Goal: Information Seeking & Learning: Learn about a topic

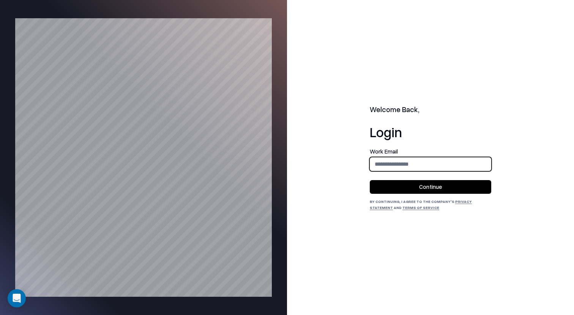
type input "**********"
click at [447, 188] on button "Continue" at bounding box center [430, 187] width 121 height 14
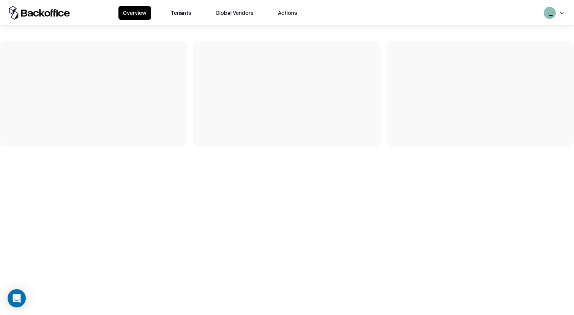
click at [182, 17] on button "Tenants" at bounding box center [181, 13] width 30 height 14
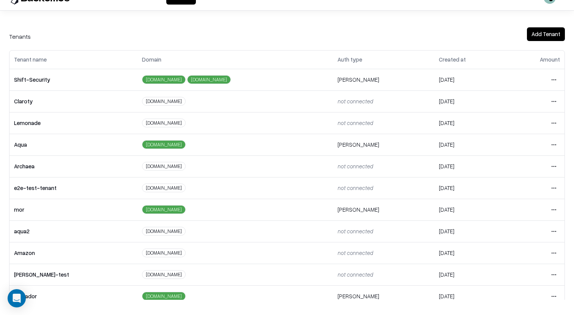
scroll to position [81, 0]
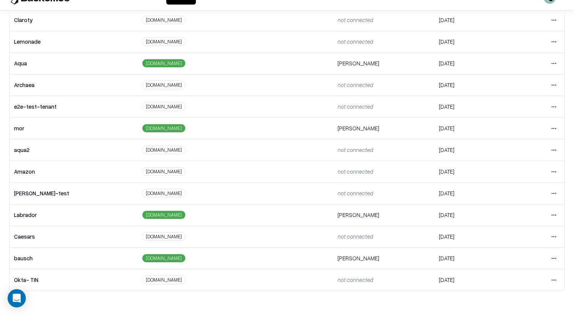
click at [558, 260] on html "Overview Tenants Global Vendors Actions Tenants Add Tenant Tenant name Domain A…" at bounding box center [287, 142] width 574 height 315
click at [531, 228] on div "Login to tenant" at bounding box center [522, 225] width 82 height 15
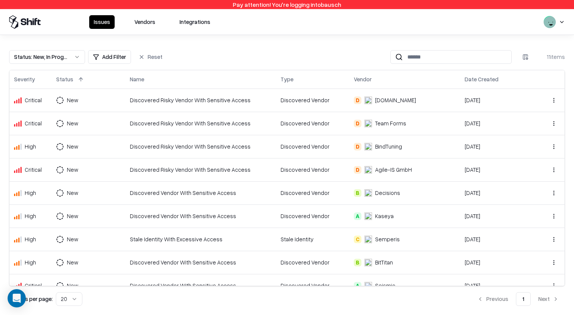
click at [403, 186] on td "B Decisions" at bounding box center [404, 192] width 111 height 23
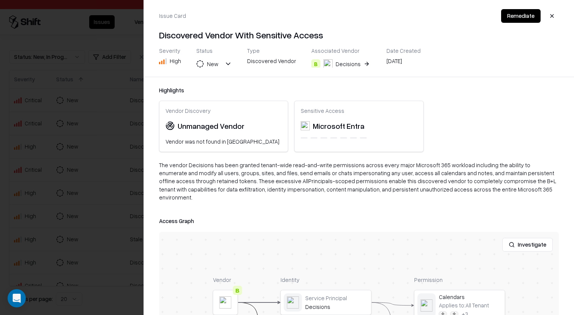
click at [530, 239] on button "Investigate" at bounding box center [527, 245] width 50 height 14
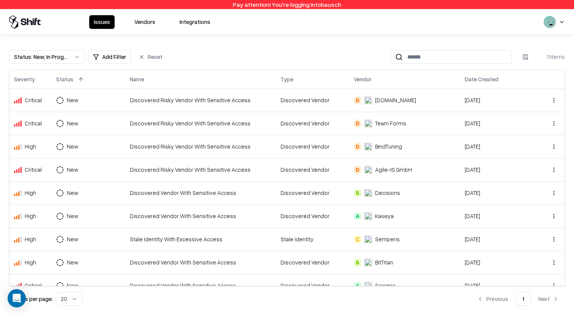
click at [327, 145] on div "Discovered Vendor" at bounding box center [312, 146] width 64 height 8
click at [144, 28] on button "Vendors" at bounding box center [145, 22] width 30 height 14
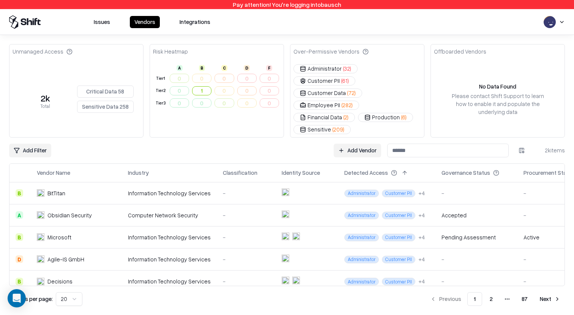
click at [307, 204] on td at bounding box center [306, 215] width 63 height 22
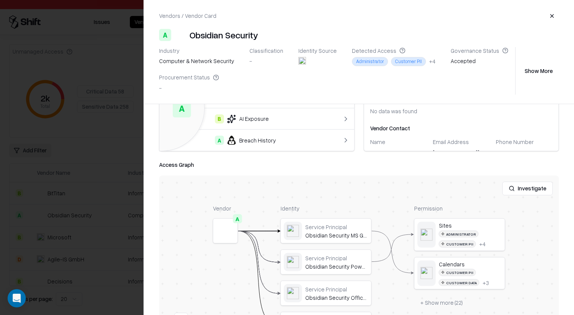
scroll to position [79, 0]
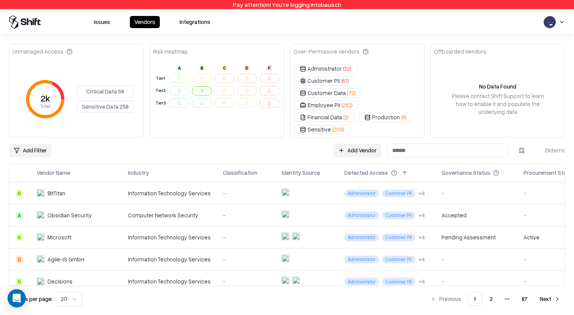
click at [105, 25] on button "Issues" at bounding box center [101, 22] width 25 height 12
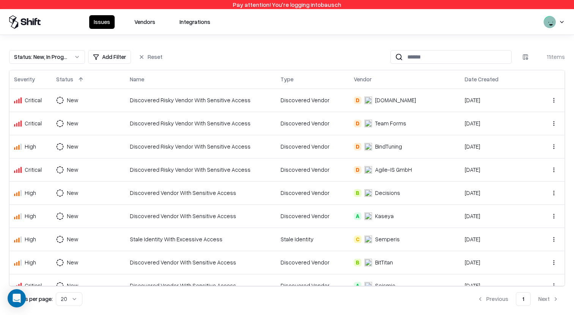
click at [271, 127] on td "Discovered Risky Vendor With Sensitive Access" at bounding box center [200, 123] width 150 height 23
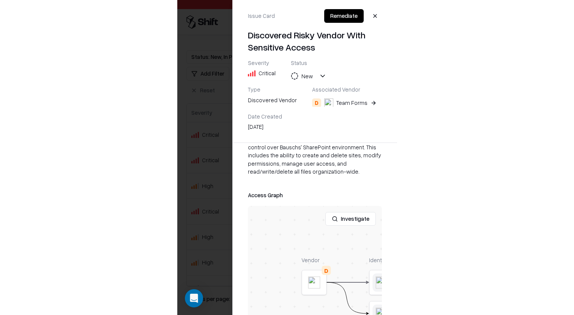
scroll to position [134, 5]
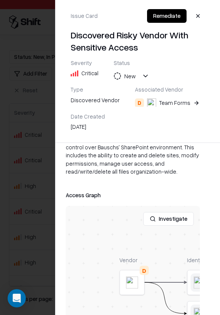
click at [43, 178] on div at bounding box center [110, 157] width 220 height 315
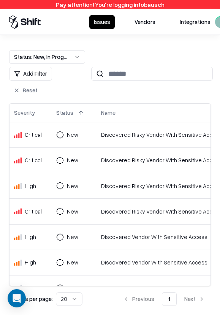
click at [129, 131] on div "Discovered Risky Vendor With Sensitive Access" at bounding box center [161, 135] width 121 height 8
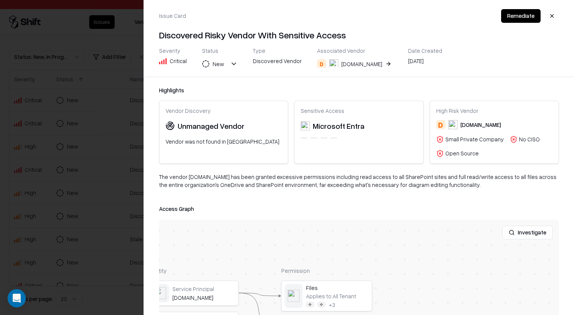
scroll to position [103, 0]
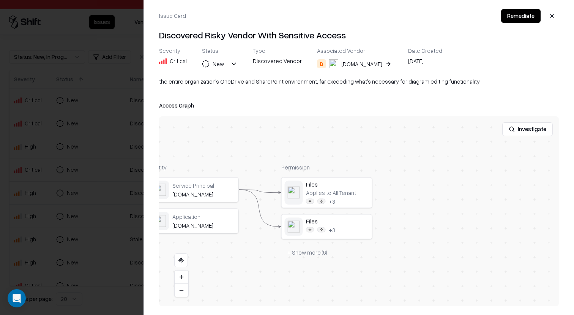
click at [339, 176] on div "Permission Files Applies to: All Tenant + 3 Files + 3 + Show more ( 6 )" at bounding box center [326, 211] width 91 height 96
click at [0, 0] on div at bounding box center [0, 0] width 0 height 0
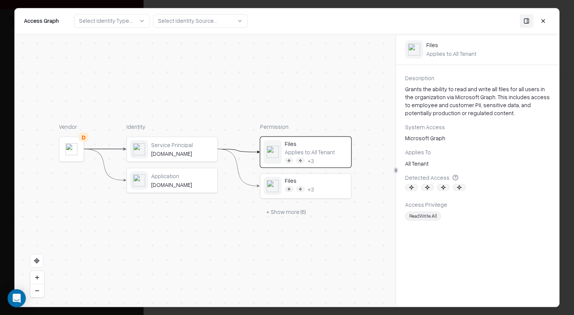
click at [411, 187] on icon at bounding box center [411, 187] width 5 height 5
click at [452, 177] on icon at bounding box center [455, 177] width 6 height 6
click at [468, 154] on div "Applies To" at bounding box center [477, 152] width 145 height 8
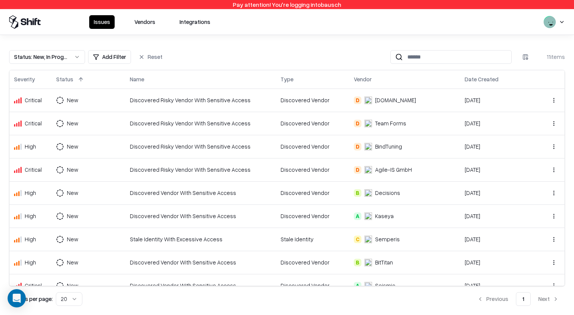
click at [303, 98] on div "Discovered Vendor" at bounding box center [312, 100] width 64 height 8
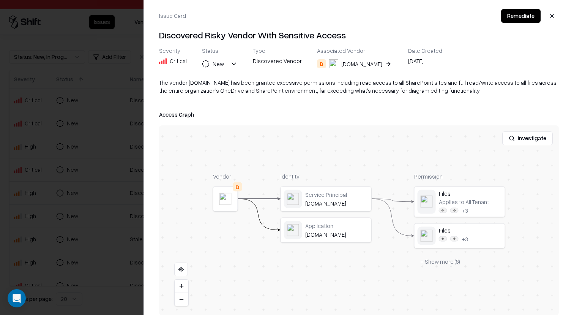
scroll to position [103, 0]
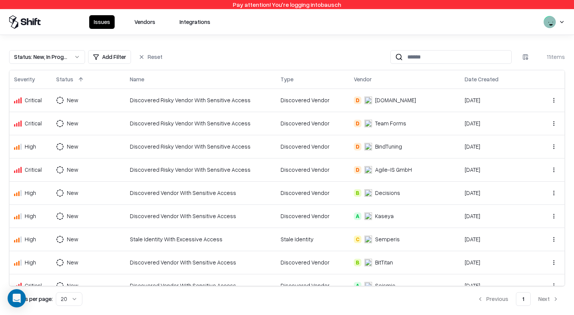
click at [248, 98] on div "Discovered Risky Vendor With Sensitive Access" at bounding box center [200, 100] width 141 height 8
click at [278, 106] on td "Discovered Vendor" at bounding box center [312, 99] width 73 height 23
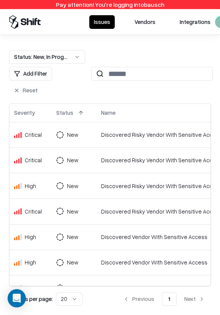
click at [124, 133] on div "Discovered Risky Vendor With Sensitive Access" at bounding box center [161, 135] width 121 height 8
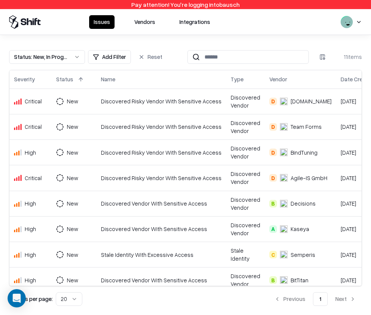
click at [152, 103] on div "Discovered Risky Vendor With Sensitive Access" at bounding box center [161, 101] width 121 height 8
click at [163, 104] on div "Discovered Risky Vendor With Sensitive Access" at bounding box center [161, 101] width 121 height 8
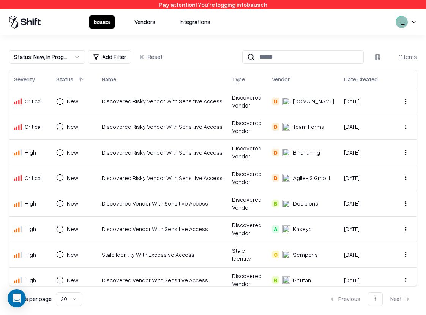
click at [204, 102] on div "Discovered Risky Vendor With Sensitive Access" at bounding box center [162, 101] width 121 height 8
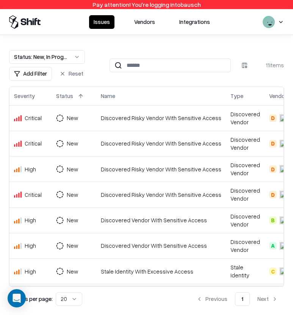
click at [98, 120] on td "Discovered Risky Vendor With Sensitive Access" at bounding box center [161, 117] width 130 height 25
click at [113, 146] on div "Discovered Risky Vendor With Sensitive Access" at bounding box center [161, 143] width 121 height 8
click at [114, 169] on div "Discovered Risky Vendor With Sensitive Access" at bounding box center [161, 169] width 121 height 8
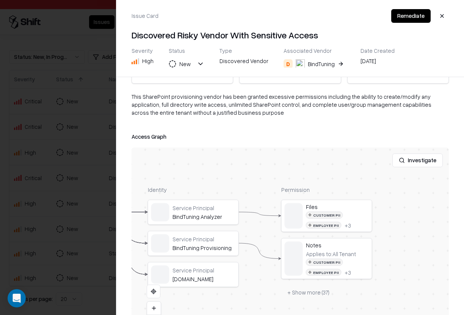
scroll to position [107, 0]
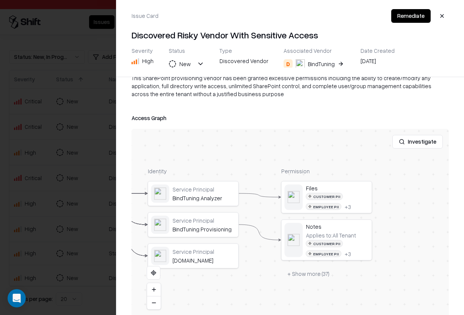
click at [74, 207] on div at bounding box center [232, 157] width 464 height 315
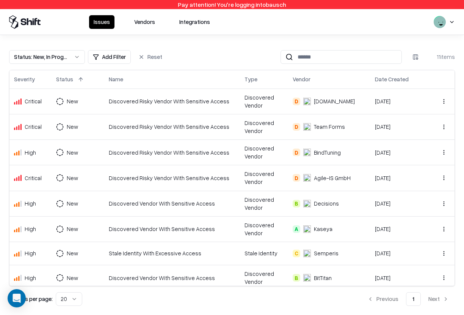
click at [123, 227] on div "Discovered Vendor With Sensitive Access" at bounding box center [172, 229] width 126 height 8
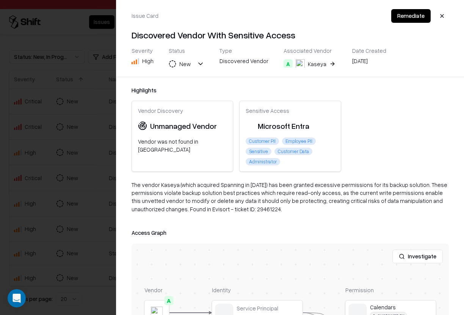
scroll to position [127, 0]
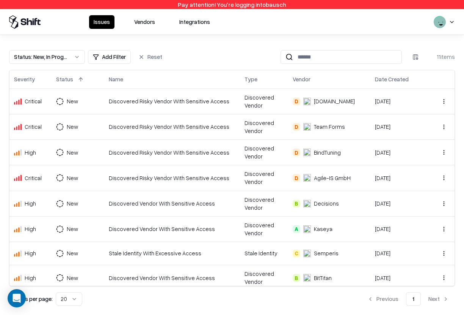
click at [132, 274] on div "Discovered Vendor With Sensitive Access" at bounding box center [172, 278] width 126 height 8
click at [198, 99] on div "Discovered Risky Vendor With Sensitive Access" at bounding box center [172, 101] width 126 height 8
click at [199, 102] on div "Discovered Risky Vendor With Sensitive Access" at bounding box center [172, 101] width 126 height 8
click at [245, 119] on div "Discovered Vendor" at bounding box center [264, 127] width 39 height 16
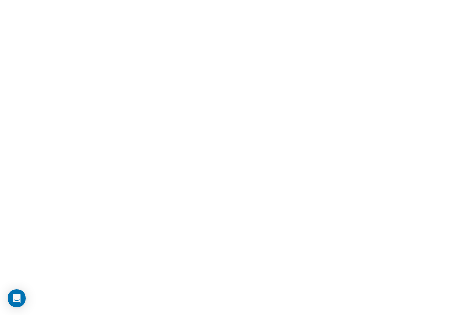
click at [464, 0] on html at bounding box center [232, 0] width 464 height 0
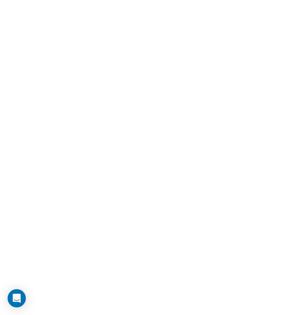
click at [212, 0] on html at bounding box center [151, 0] width 303 height 0
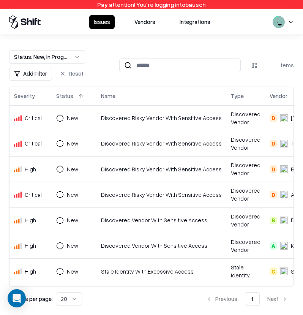
click at [117, 243] on div "Discovered Vendor With Sensitive Access" at bounding box center [161, 245] width 121 height 8
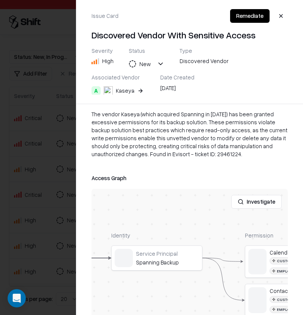
scroll to position [202, 0]
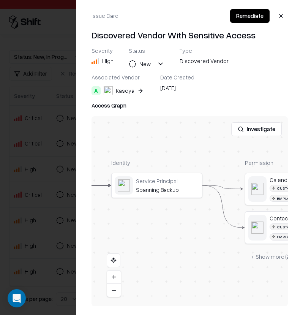
click at [242, 129] on button "Investigate" at bounding box center [256, 129] width 50 height 14
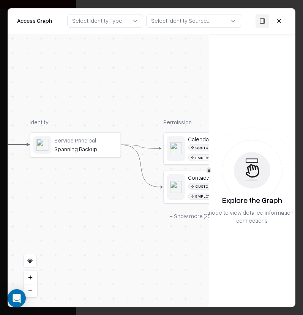
click at [193, 217] on button "+ Show more ( 25 )" at bounding box center [190, 216] width 55 height 14
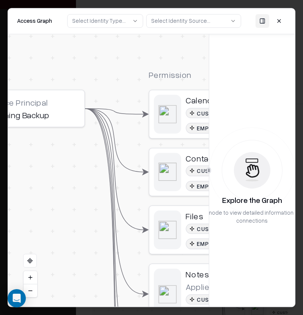
click at [4, 167] on body "Pay attention! You're logging into bausch Issues Vendors Integrations Status : …" at bounding box center [151, 157] width 303 height 315
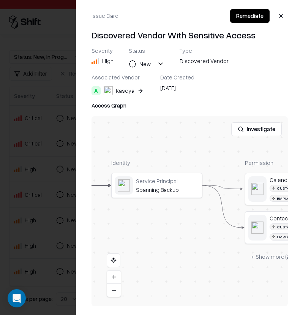
click at [57, 215] on div at bounding box center [151, 157] width 303 height 315
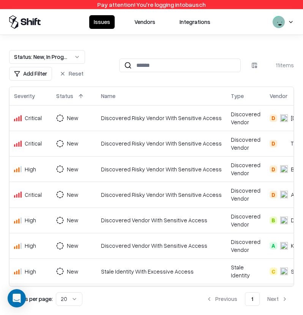
scroll to position [100, 0]
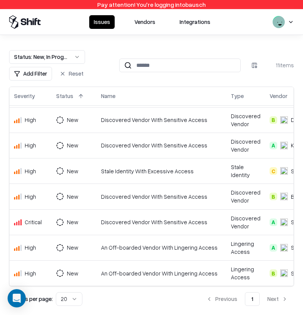
click at [129, 272] on div "An Off-boarded Vendor With Lingering Access" at bounding box center [161, 273] width 121 height 8
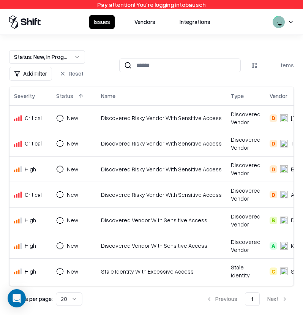
click at [173, 109] on td "Discovered Risky Vendor With Sensitive Access" at bounding box center [161, 117] width 130 height 25
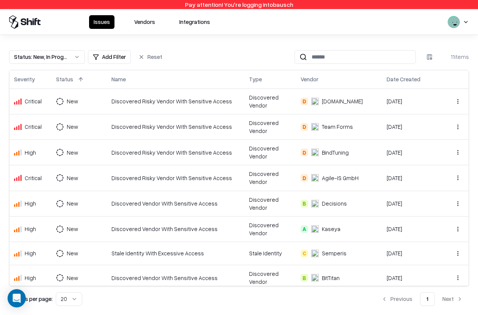
click at [245, 104] on td "Discovered Vendor" at bounding box center [271, 100] width 52 height 25
click at [283, 6] on div "Pay attention! You're logging into bausch" at bounding box center [239, 4] width 478 height 9
copy div "bausch"
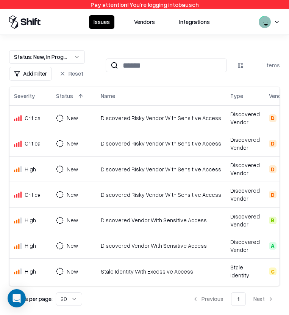
click at [146, 122] on td "Discovered Risky Vendor With Sensitive Access" at bounding box center [161, 117] width 130 height 25
